Goal: Navigation & Orientation: Find specific page/section

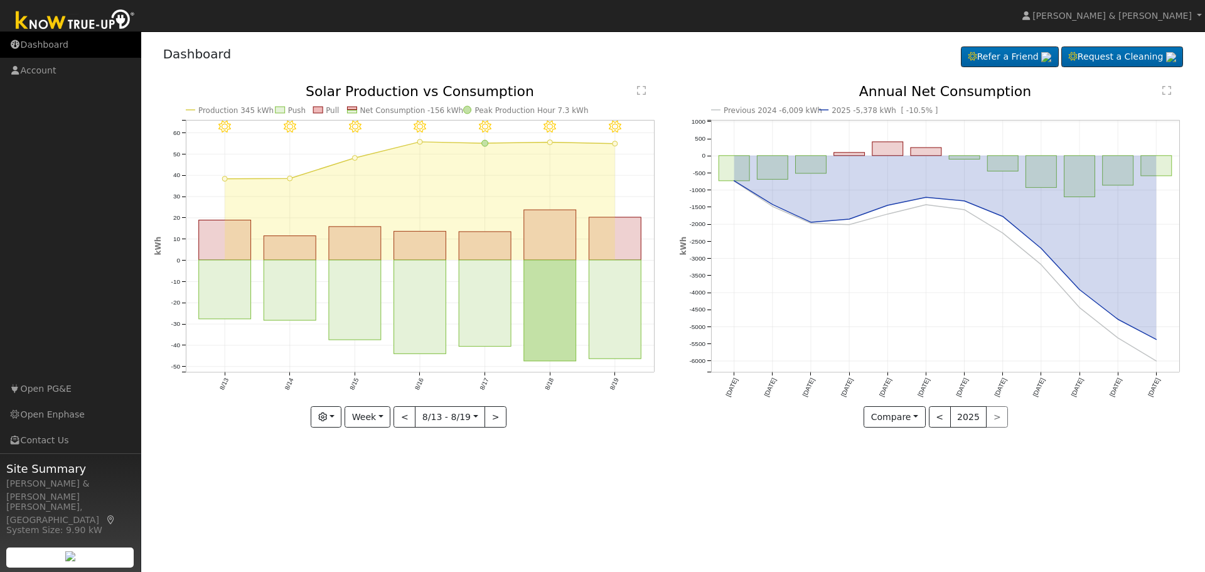
click at [43, 42] on link "Dashboard" at bounding box center [70, 45] width 141 height 26
click at [66, 41] on link "Dashboard" at bounding box center [70, 45] width 141 height 26
